Goal: Understand process/instructions

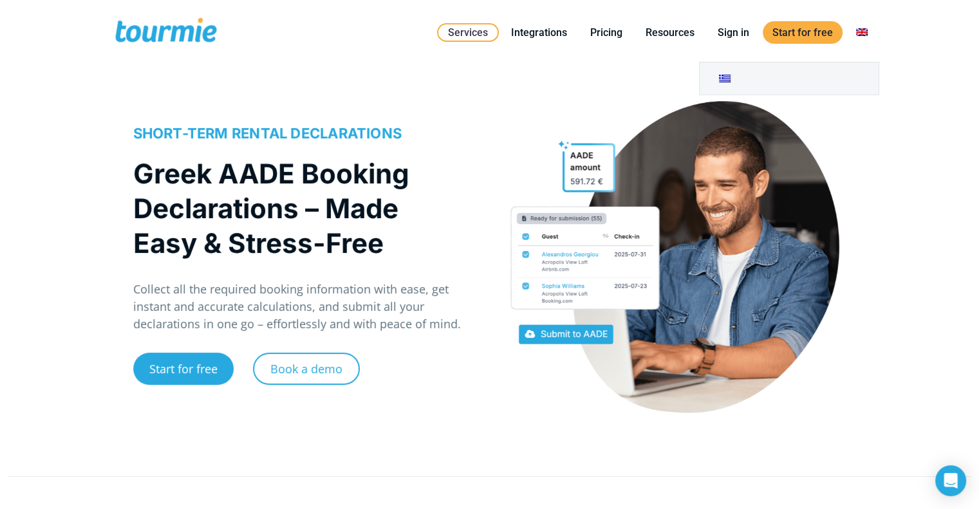
click at [862, 30] on link at bounding box center [861, 32] width 31 height 16
click at [864, 30] on link at bounding box center [861, 32] width 31 height 16
click at [860, 28] on link at bounding box center [861, 32] width 31 height 16
click at [723, 77] on link at bounding box center [789, 78] width 179 height 32
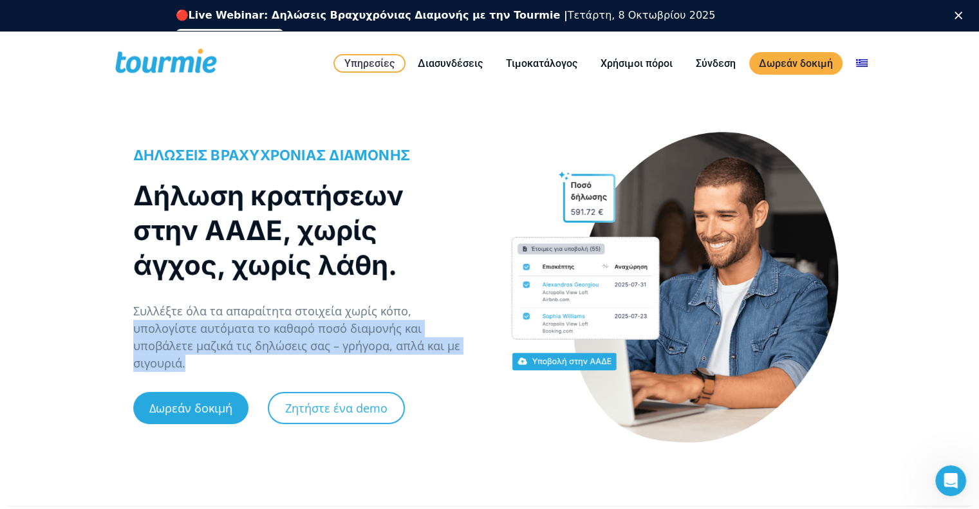
drag, startPoint x: 407, startPoint y: 318, endPoint x: 454, endPoint y: 359, distance: 62.5
click at [465, 357] on p "Συλλέξτε όλα τα απαραίτητα στοιχεία χωρίς κόπο, υπολογίστε αυτόματα το καθαρό π…" at bounding box center [304, 337] width 343 height 70
